Goal: Task Accomplishment & Management: Manage account settings

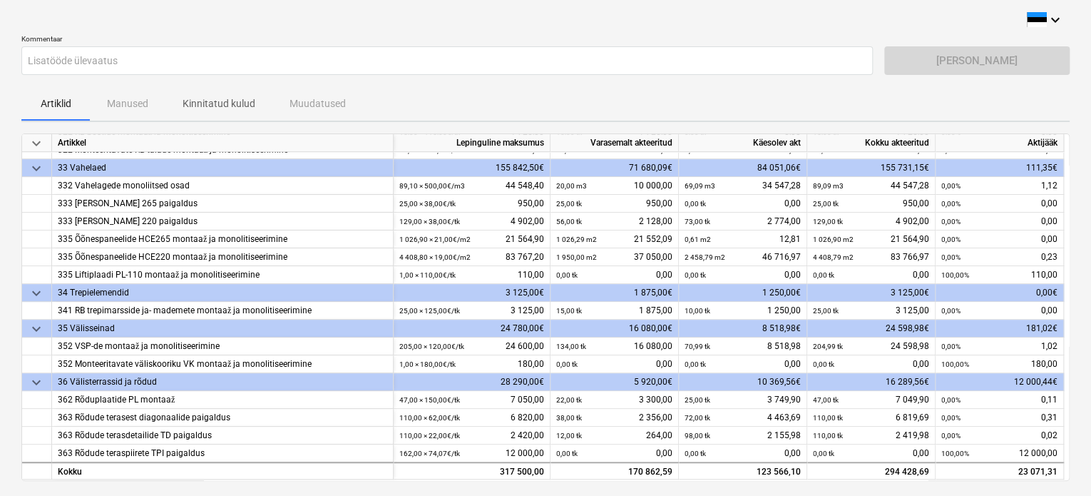
click at [200, 101] on p "Kinnitatud kulud" at bounding box center [219, 103] width 73 height 15
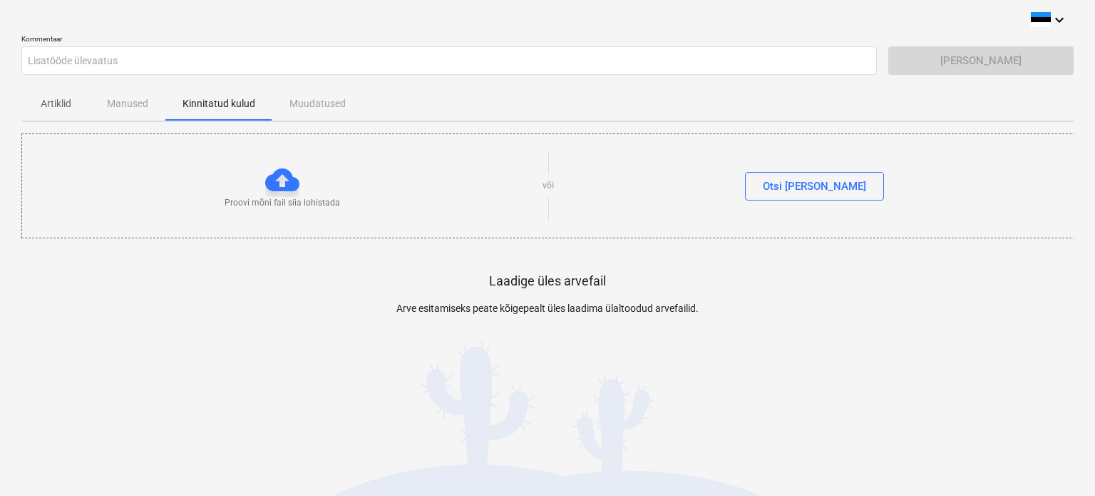
click at [134, 108] on div "Artiklid Manused Kinnitatud kulud Muudatused" at bounding box center [547, 103] width 1053 height 34
click at [59, 103] on p "Artiklid" at bounding box center [56, 103] width 34 height 15
click at [48, 106] on p "Artiklid" at bounding box center [56, 103] width 34 height 15
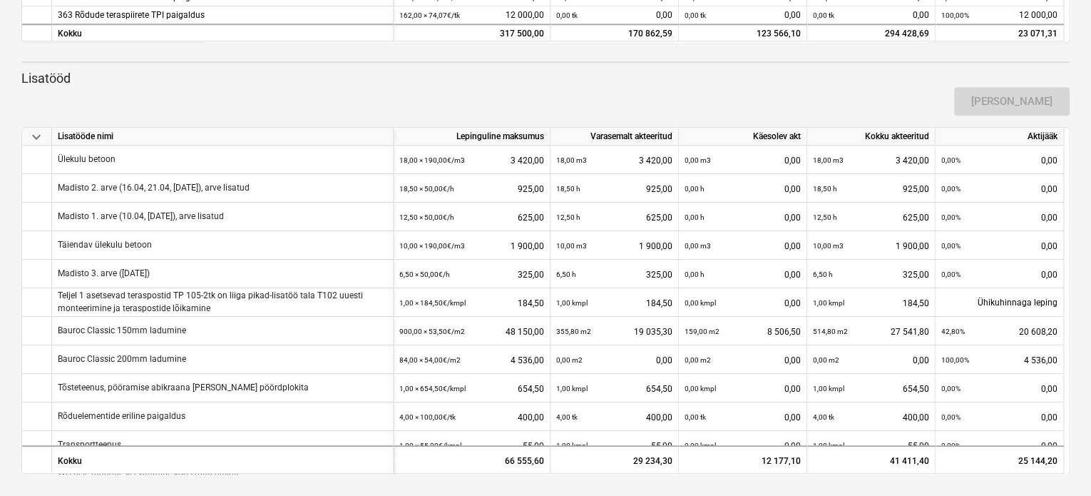
scroll to position [439, 0]
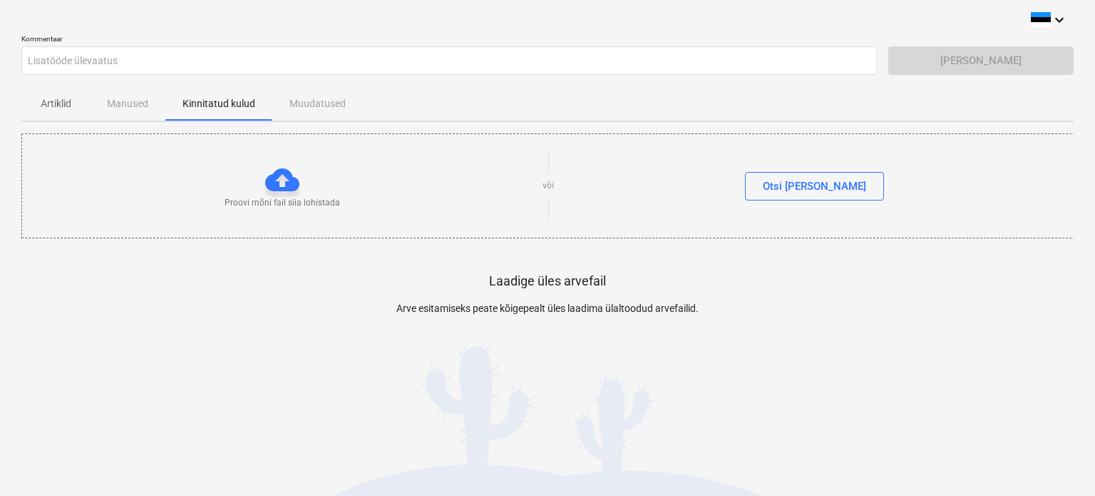
click at [61, 102] on p "Artiklid" at bounding box center [56, 103] width 34 height 15
click at [58, 103] on p "Artiklid" at bounding box center [56, 103] width 34 height 15
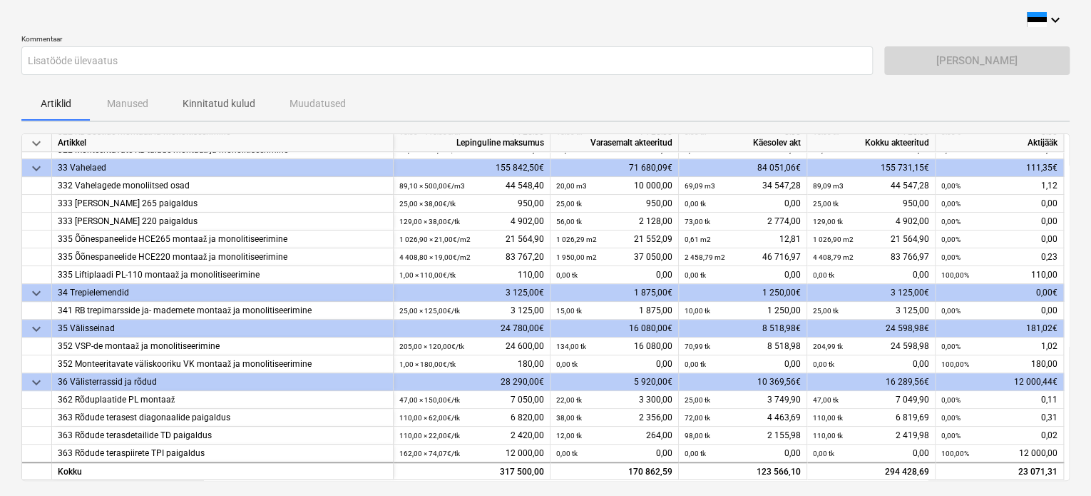
click at [220, 98] on p "Kinnitatud kulud" at bounding box center [219, 103] width 73 height 15
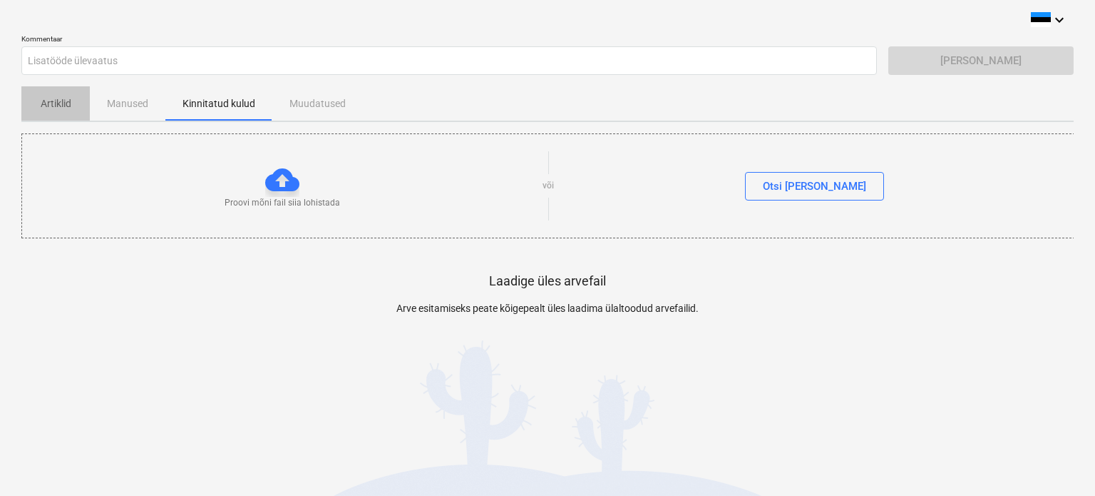
click at [58, 99] on p "Artiklid" at bounding box center [56, 103] width 34 height 15
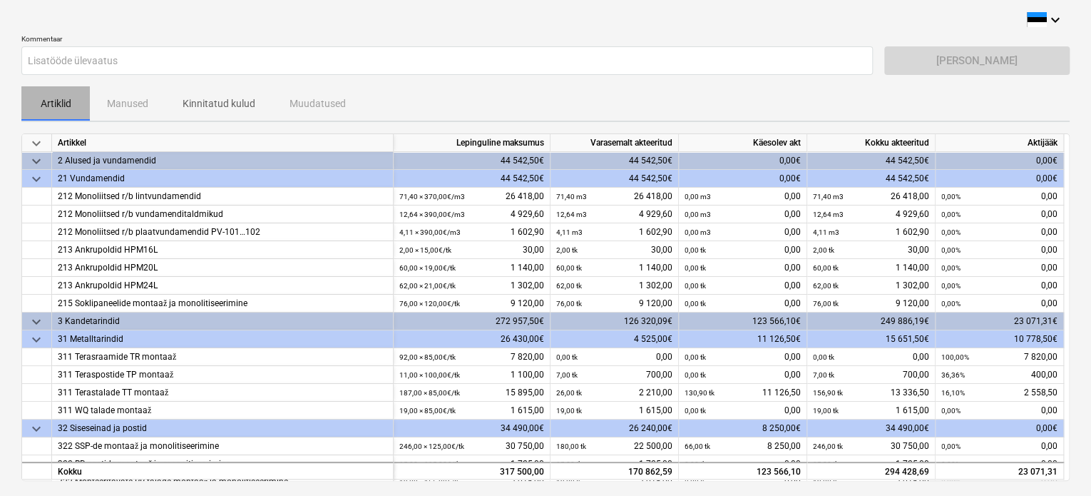
click at [51, 101] on p "Artiklid" at bounding box center [56, 103] width 34 height 15
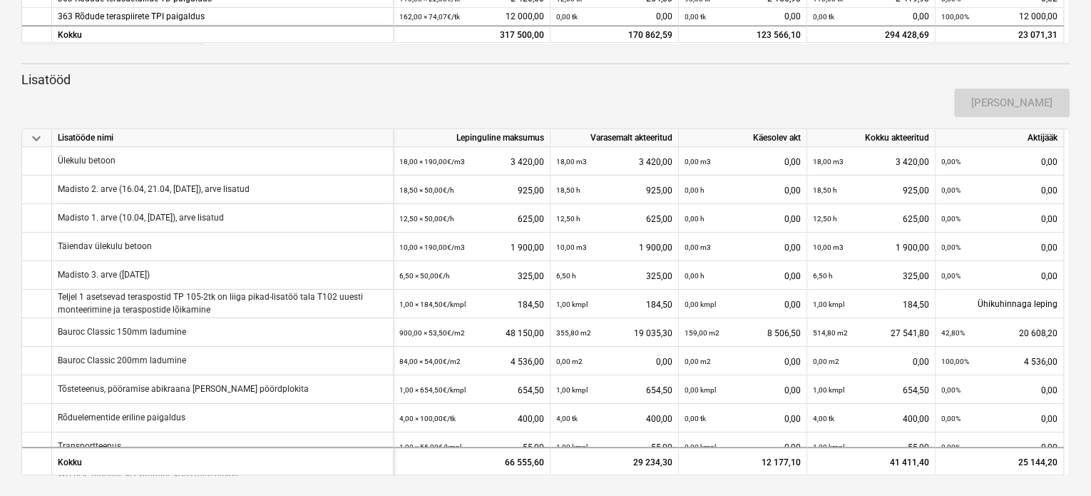
scroll to position [439, 0]
